Goal: Information Seeking & Learning: Compare options

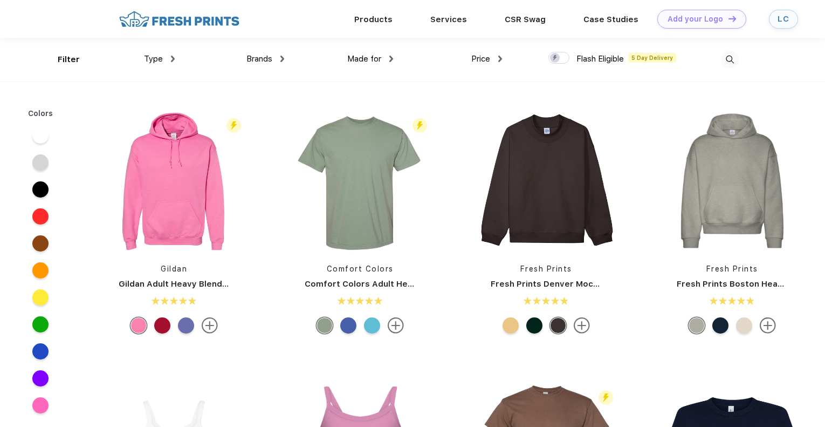
scroll to position [1, 0]
click at [172, 60] on img at bounding box center [173, 58] width 4 height 6
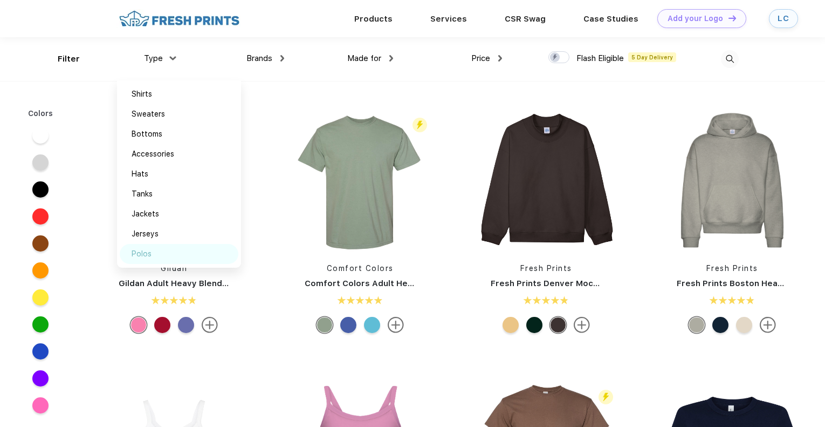
click at [146, 249] on div "Polos" at bounding box center [142, 253] width 20 height 11
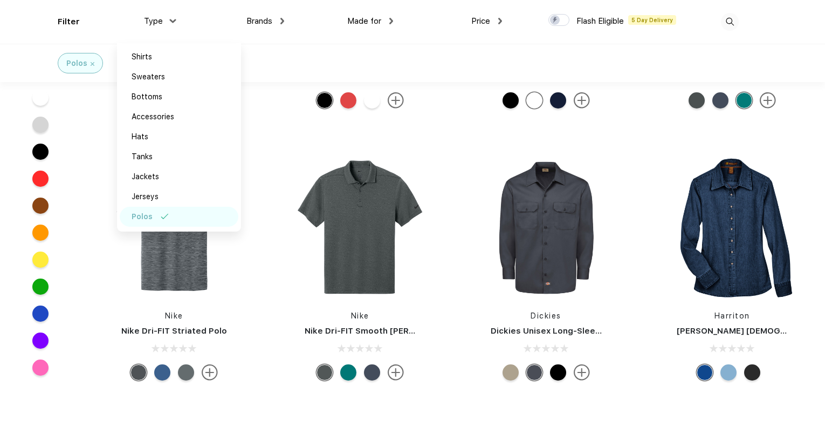
scroll to position [3171, 0]
click at [774, 33] on div "Filter Type Shirts Sweaters Bottoms Accessories Hats Tanks Jackets Jerseys Polo…" at bounding box center [412, 22] width 825 height 44
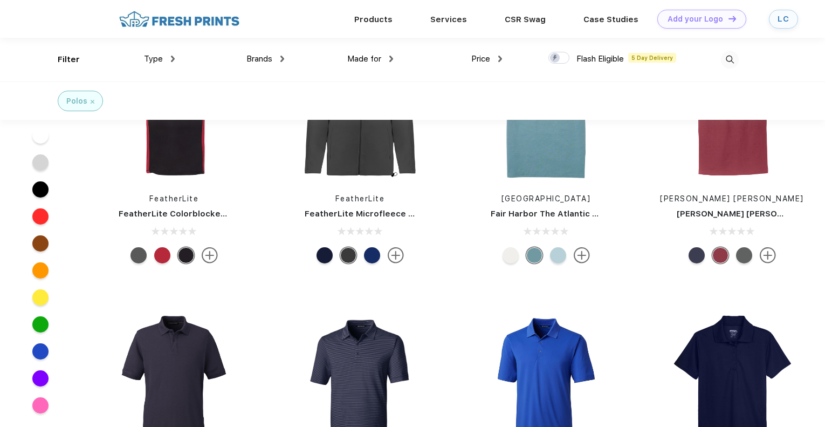
scroll to position [6655, 0]
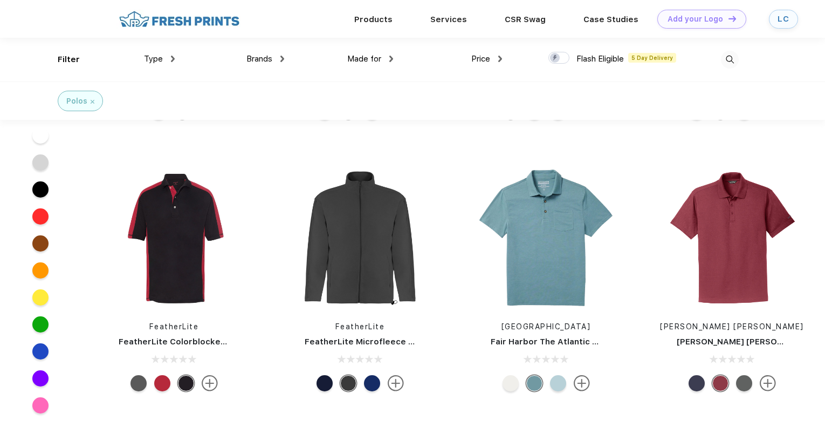
click at [284, 61] on img at bounding box center [282, 59] width 4 height 6
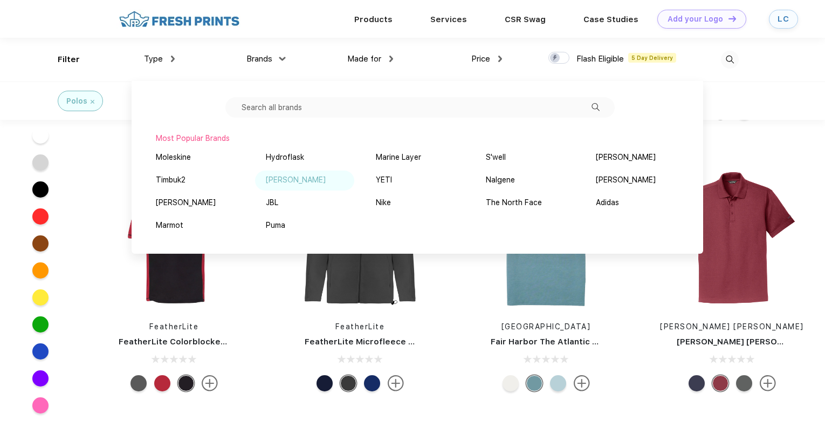
click at [288, 183] on div "[PERSON_NAME]" at bounding box center [296, 179] width 60 height 11
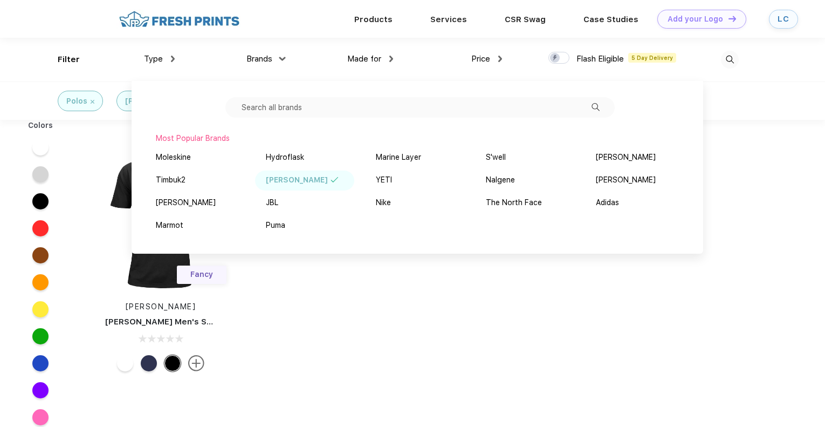
click at [282, 347] on div "Colors Fancy [PERSON_NAME] [PERSON_NAME] Men's Solid Stretch Polo" at bounding box center [412, 336] width 825 height 432
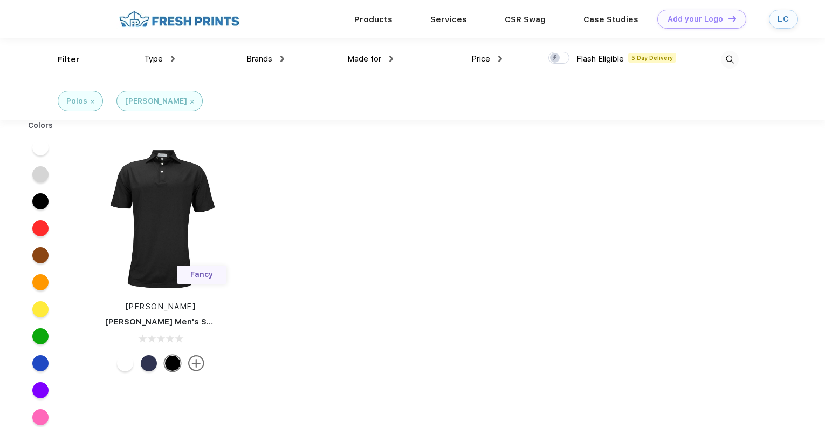
click at [190, 102] on img at bounding box center [192, 102] width 4 height 4
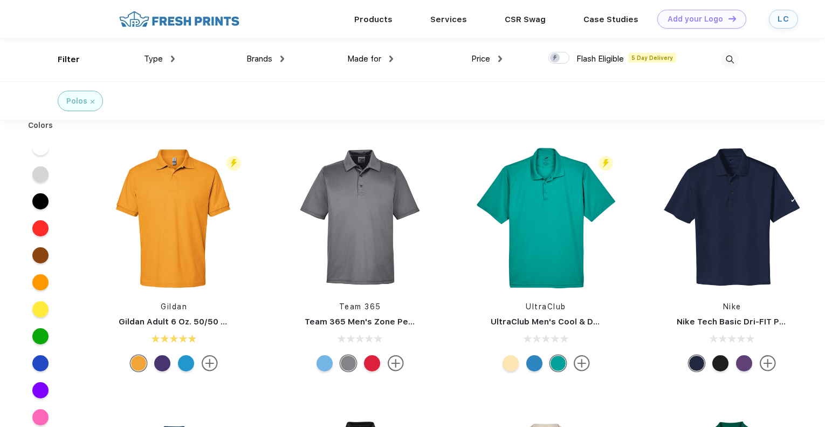
click at [93, 102] on img at bounding box center [93, 102] width 4 height 4
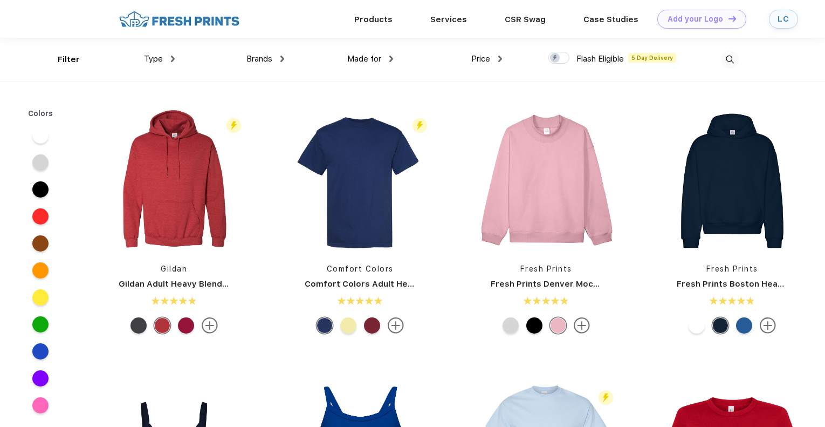
click at [170, 59] on div "Type" at bounding box center [159, 59] width 31 height 12
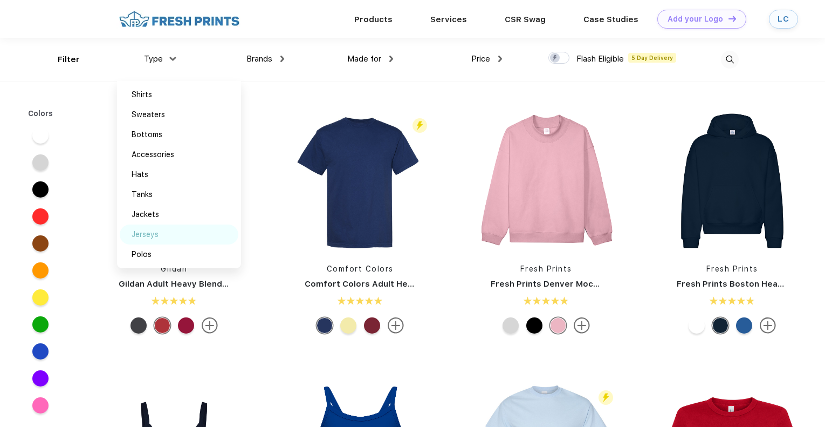
click at [149, 231] on div "Jerseys" at bounding box center [145, 234] width 27 height 11
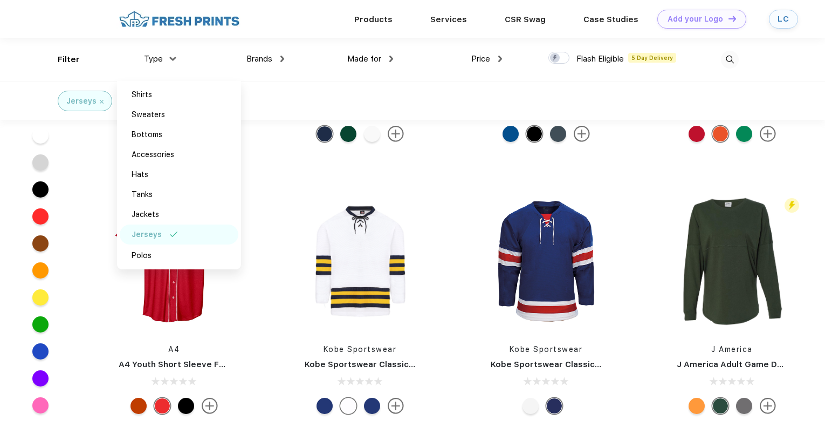
scroll to position [367, 0]
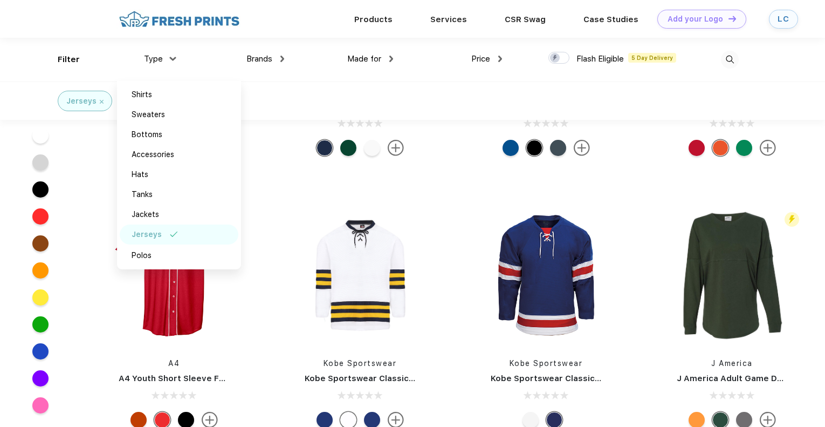
click at [94, 268] on div at bounding box center [174, 274] width 160 height 143
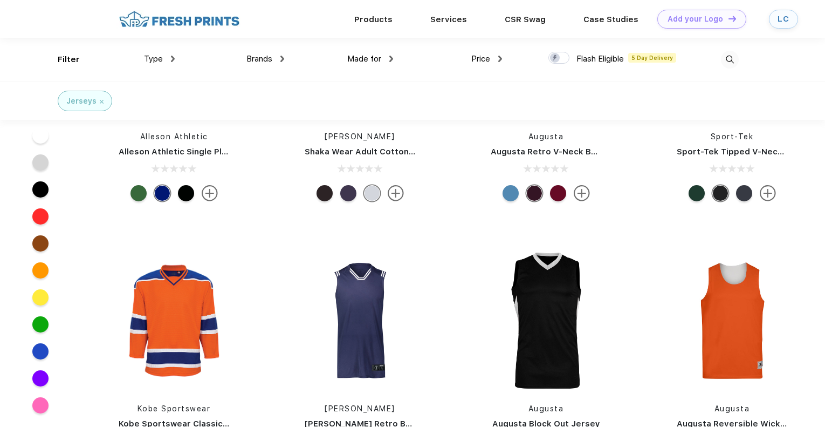
scroll to position [0, 0]
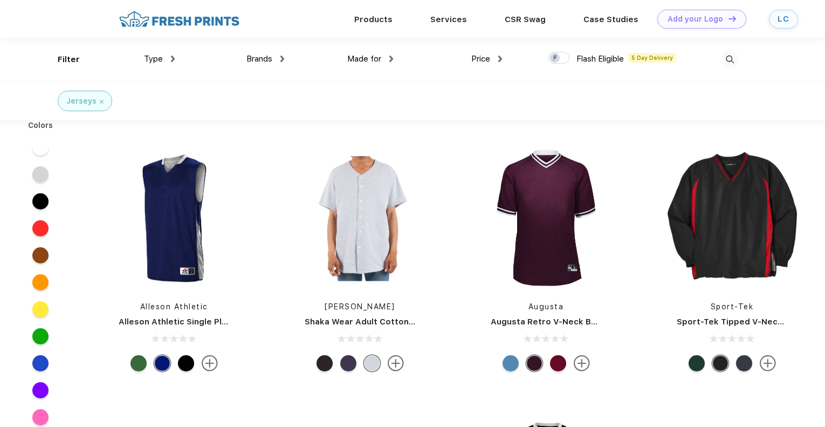
click at [104, 105] on div "Jerseys" at bounding box center [85, 101] width 54 height 20
click at [100, 104] on div "Jerseys" at bounding box center [84, 100] width 37 height 11
click at [100, 100] on img at bounding box center [102, 102] width 4 height 4
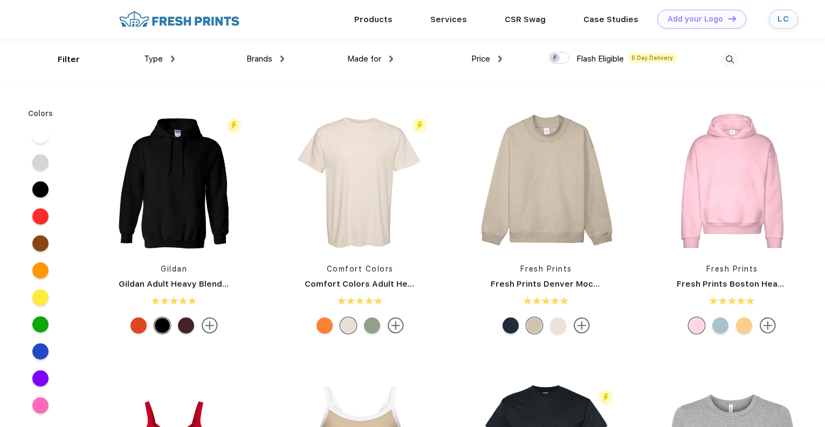
click at [153, 65] on div "Type" at bounding box center [159, 59] width 31 height 12
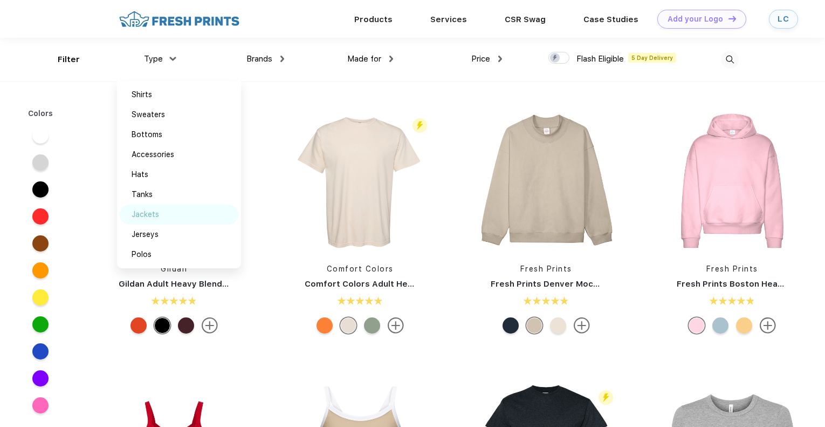
click at [156, 211] on div "Jackets" at bounding box center [146, 214] width 28 height 11
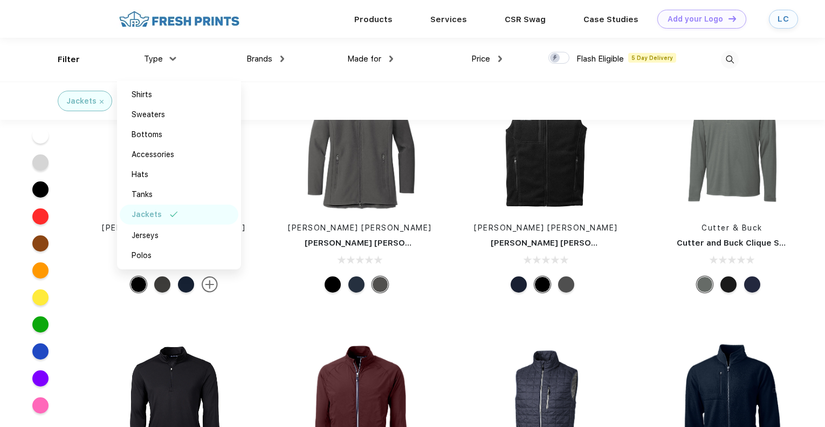
scroll to position [6432, 0]
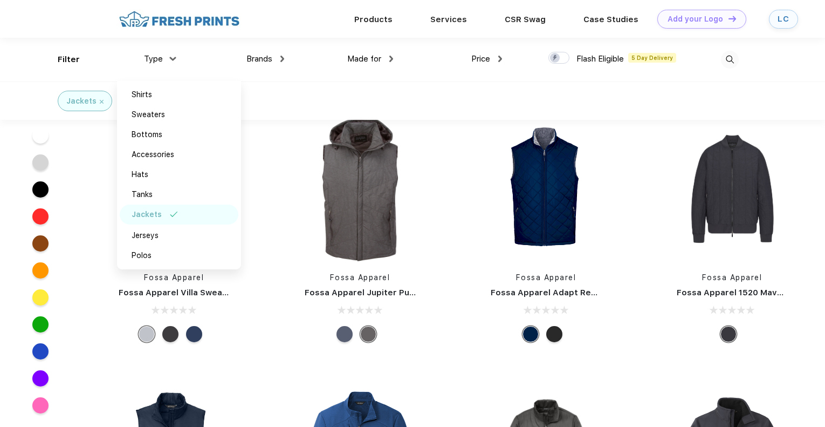
click at [726, 60] on img at bounding box center [730, 60] width 18 height 18
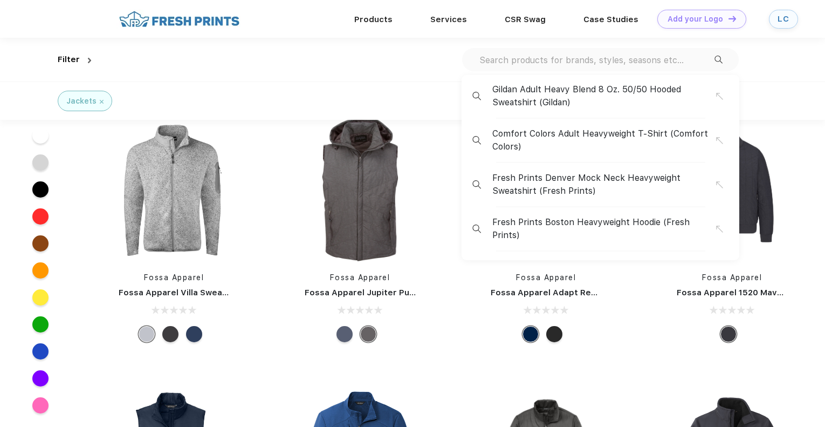
click at [703, 56] on input "text" at bounding box center [596, 60] width 236 height 12
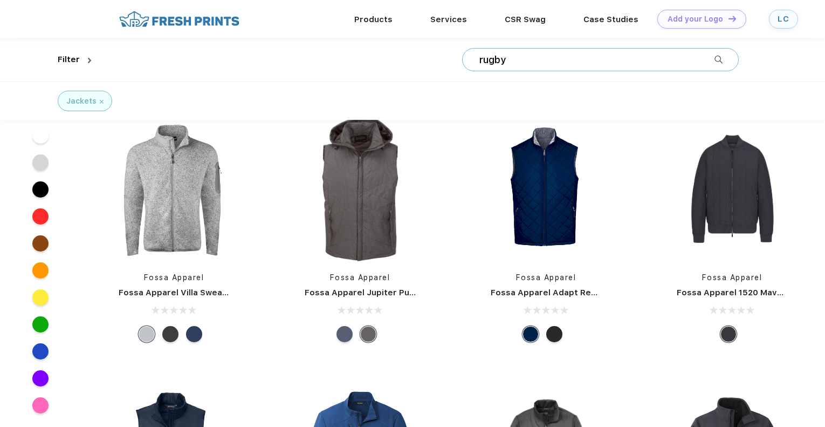
type input "rugby"
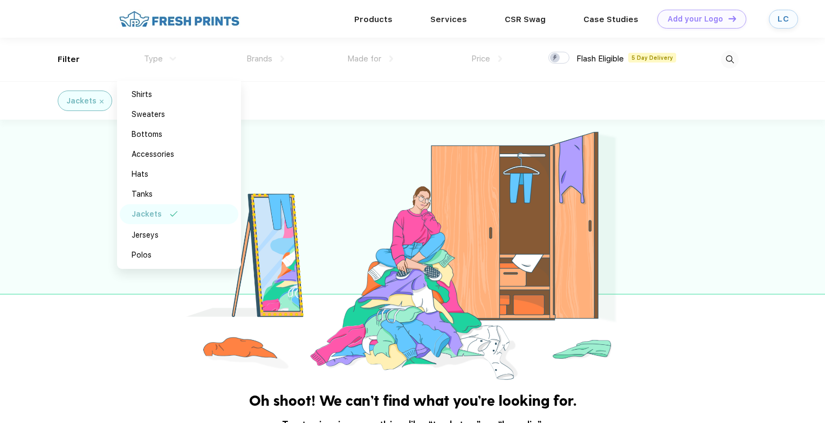
click at [100, 101] on img at bounding box center [102, 102] width 4 height 4
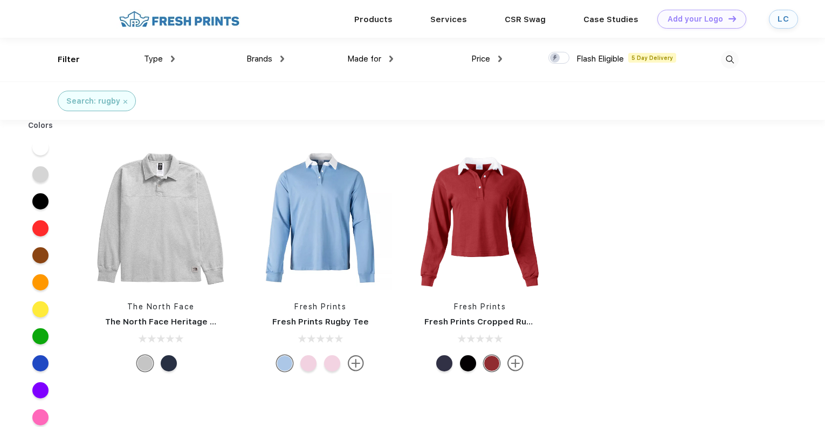
click at [125, 101] on img at bounding box center [126, 102] width 4 height 4
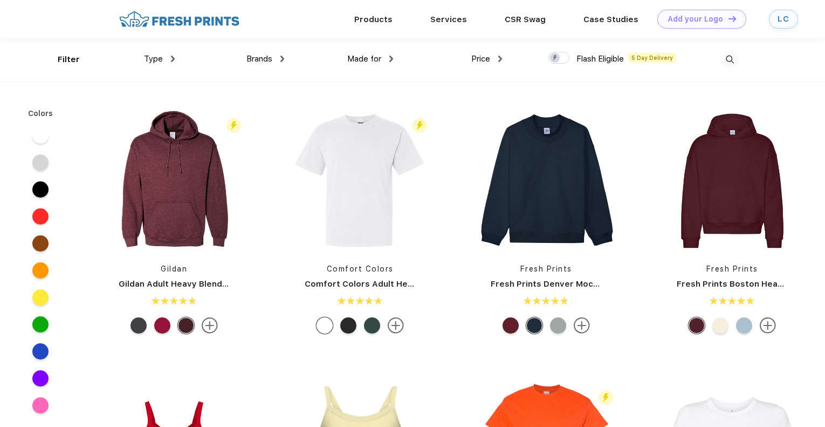
click at [170, 56] on div "Type" at bounding box center [159, 59] width 31 height 12
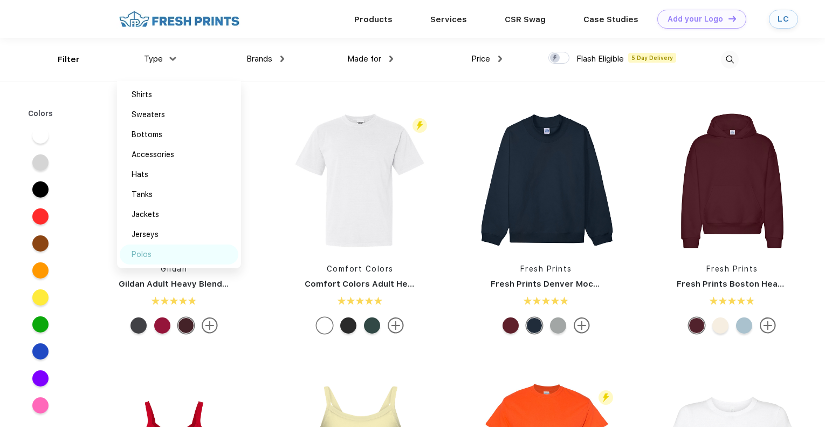
click at [145, 256] on div "Polos" at bounding box center [142, 254] width 20 height 11
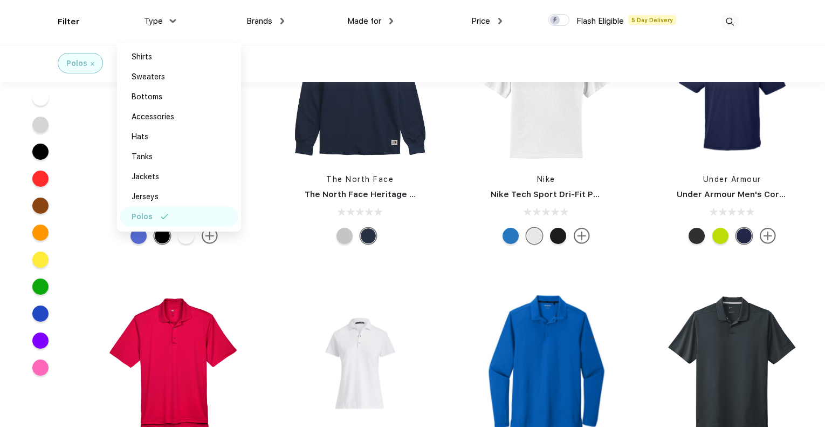
scroll to position [1431, 0]
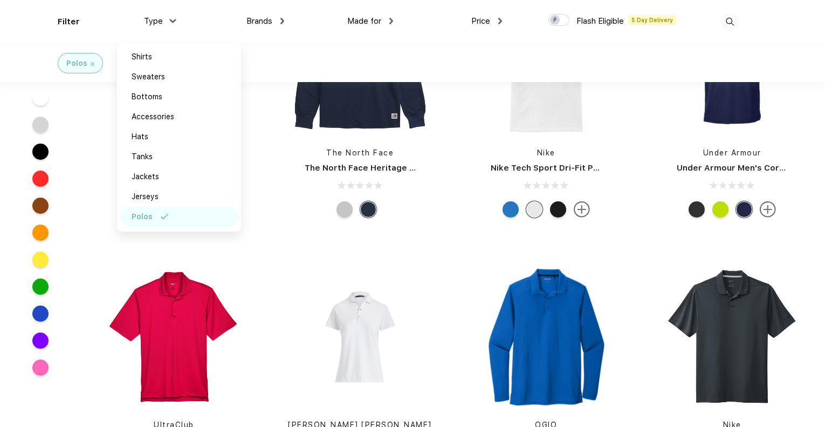
click at [559, 201] on div at bounding box center [558, 209] width 16 height 16
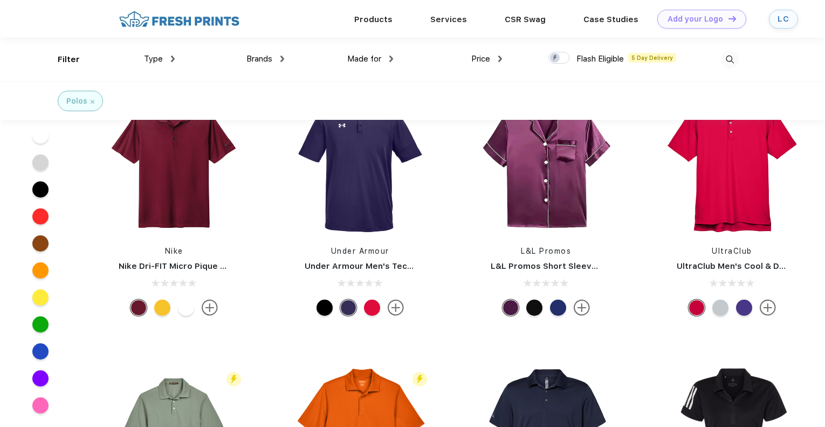
scroll to position [0, 0]
